Goal: Information Seeking & Learning: Learn about a topic

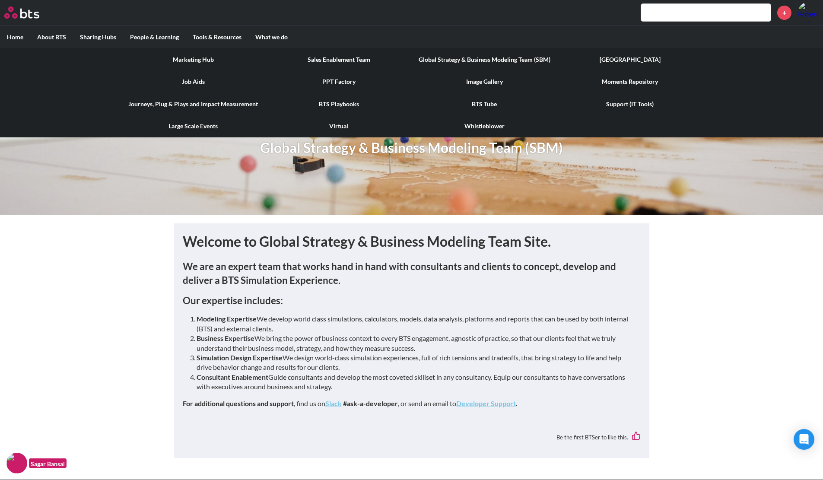
click at [451, 58] on link "Global Strategy & Business Modeling Team (SBM)" at bounding box center [485, 59] width 146 height 22
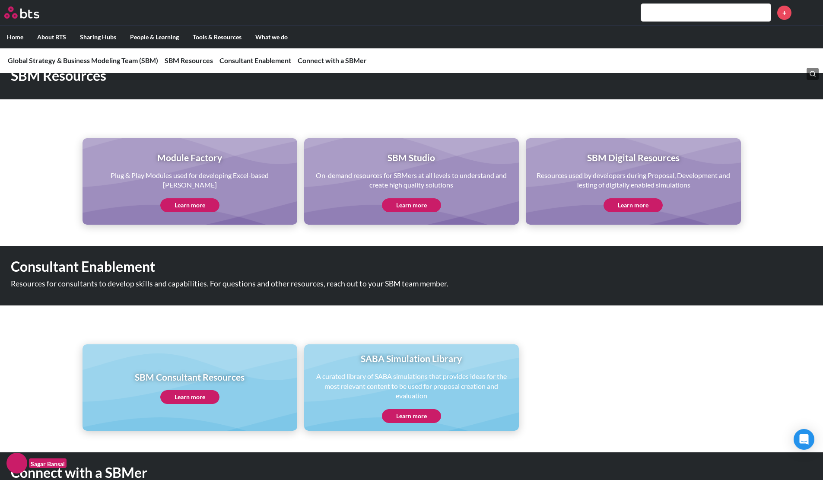
scroll to position [428, 0]
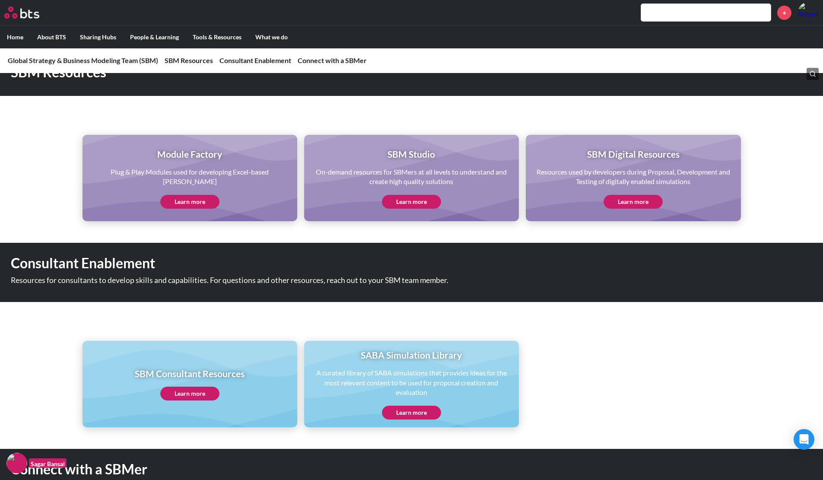
click at [189, 198] on link "Learn more" at bounding box center [189, 202] width 59 height 14
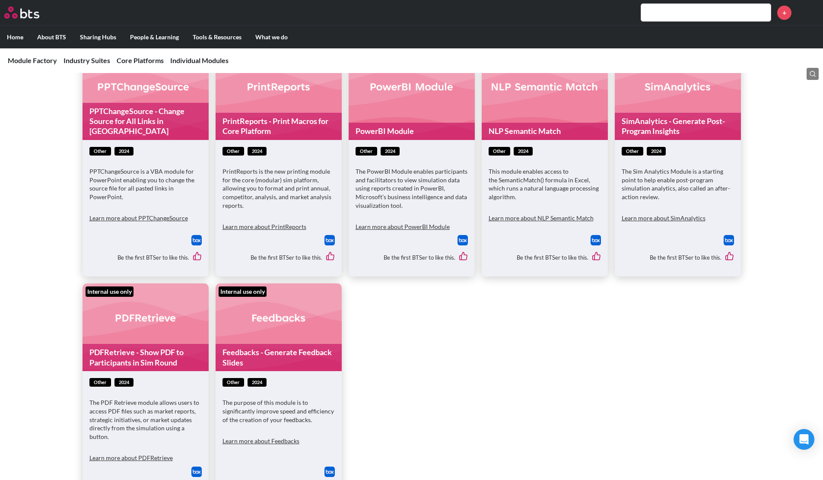
scroll to position [5027, 0]
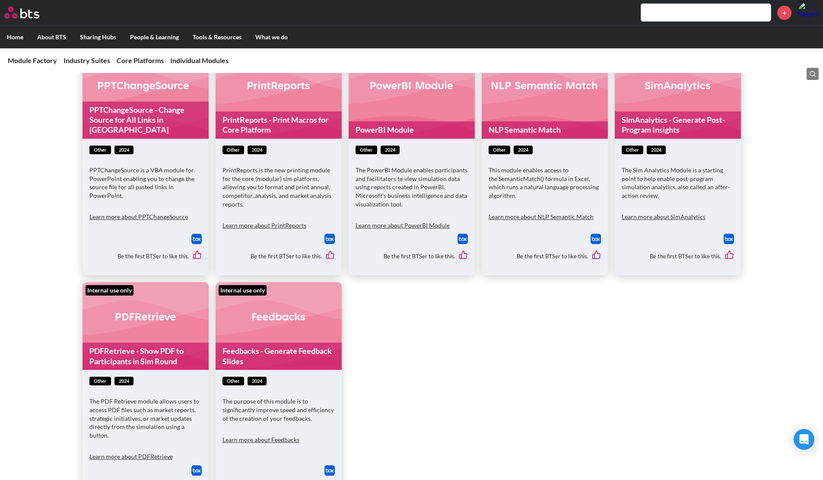
click at [330, 465] on img at bounding box center [329, 470] width 10 height 10
